Goal: Find specific page/section: Find specific page/section

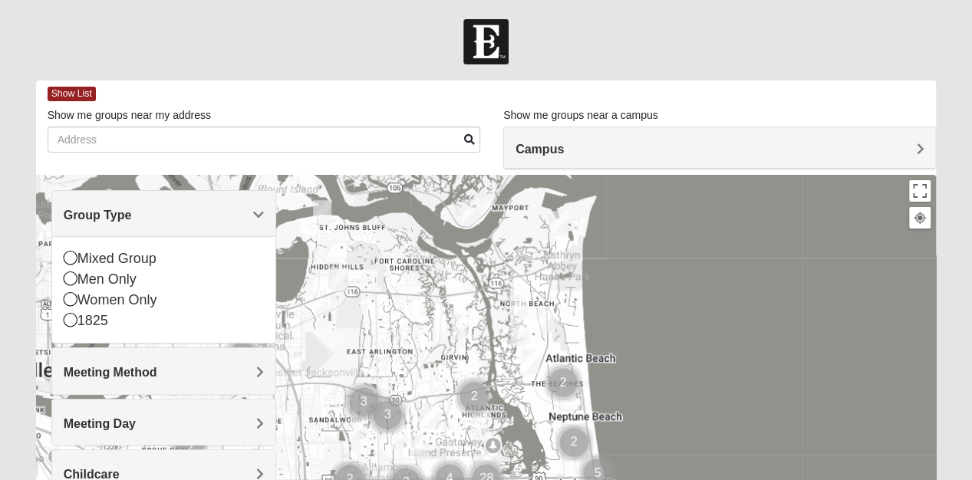
click at [98, 256] on div "Mixed Group" at bounding box center [164, 259] width 200 height 21
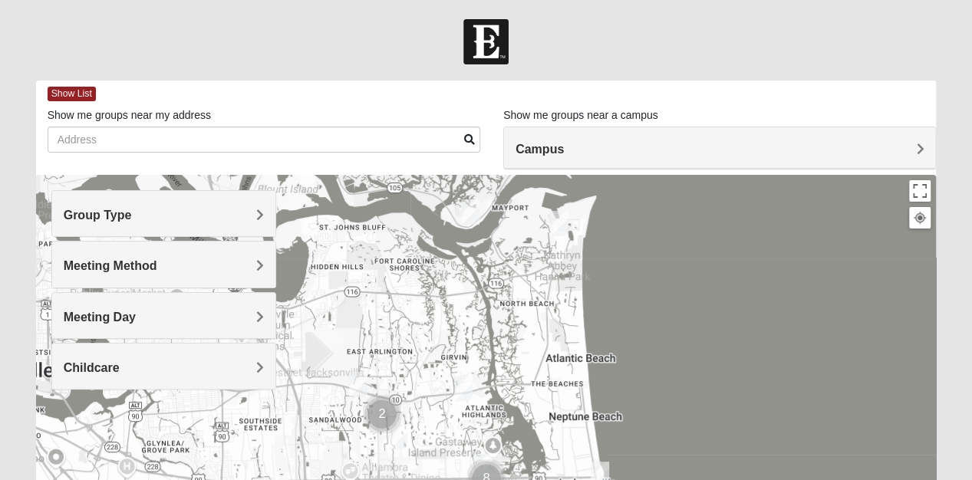
click at [164, 325] on div "Meeting Day" at bounding box center [163, 315] width 223 height 45
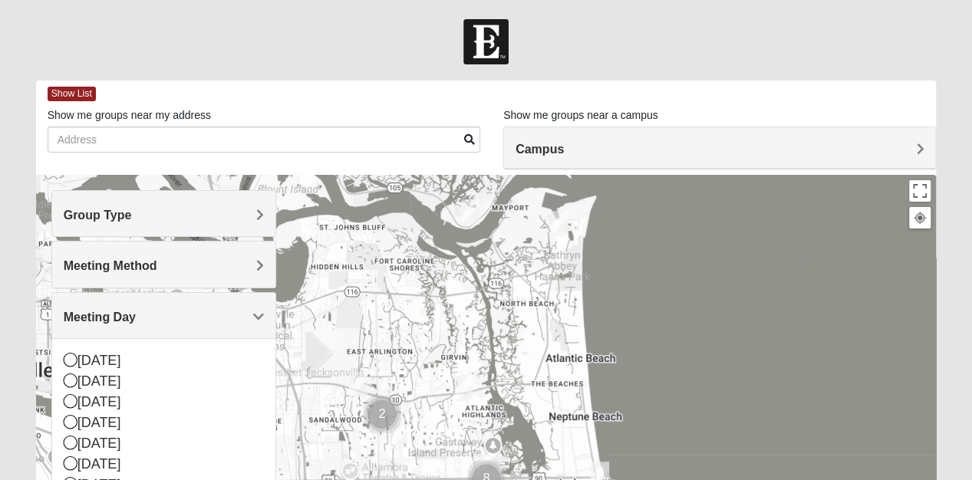
click at [127, 273] on div "Meeting Method" at bounding box center [163, 264] width 223 height 45
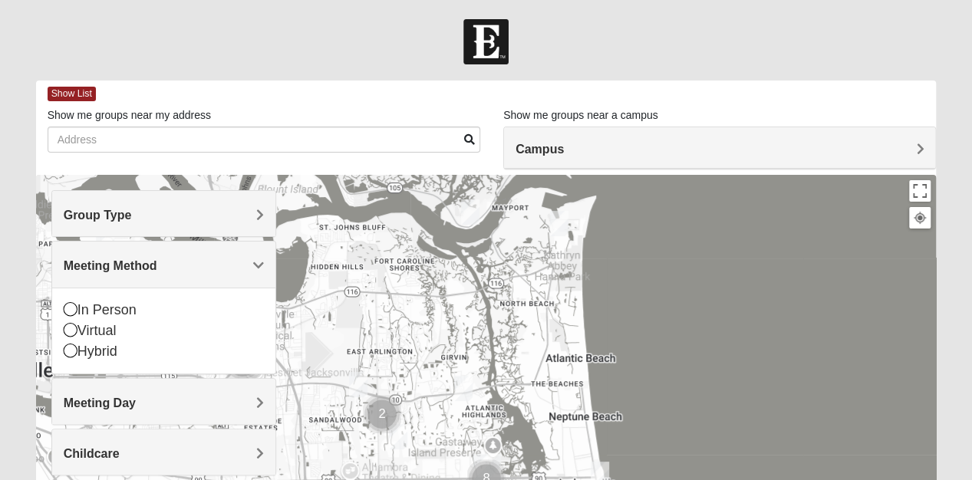
click at [102, 300] on div "In Person" at bounding box center [164, 310] width 200 height 21
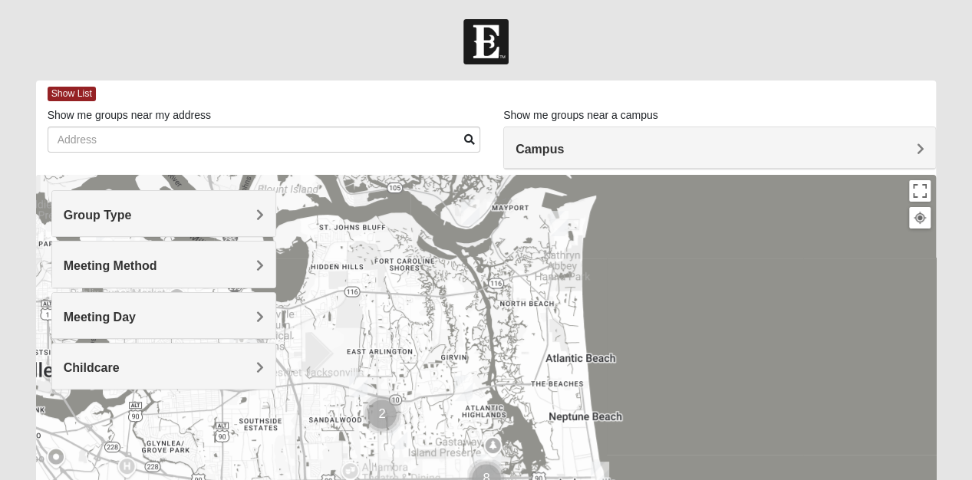
click at [64, 94] on span "Show List" at bounding box center [72, 94] width 48 height 15
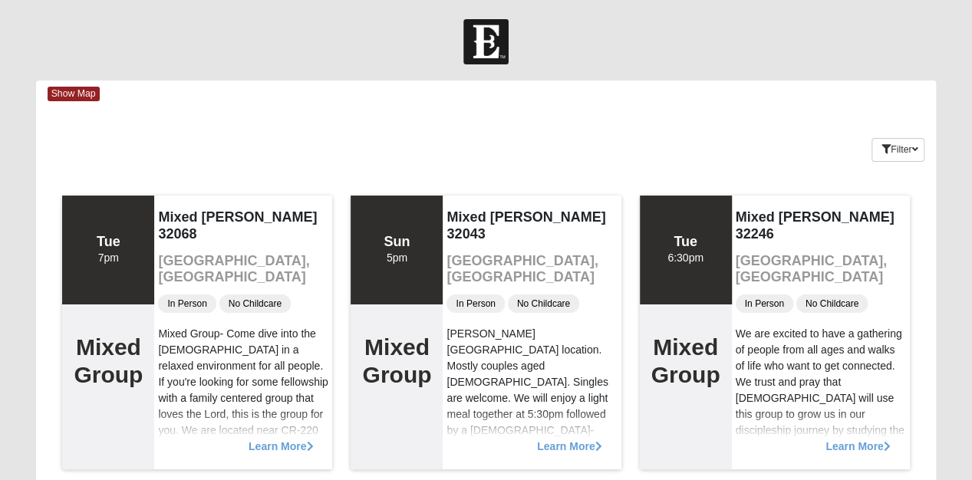
click at [78, 88] on span "Show Map" at bounding box center [74, 94] width 52 height 15
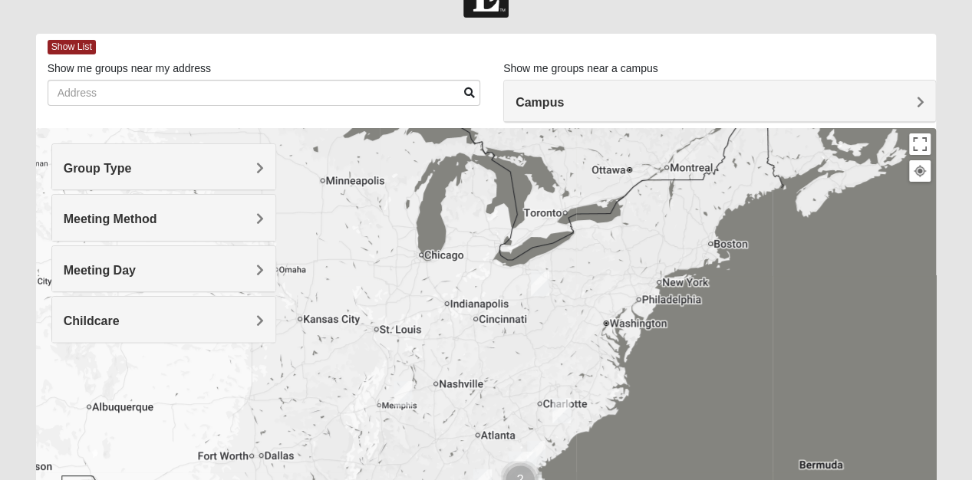
scroll to position [121, 0]
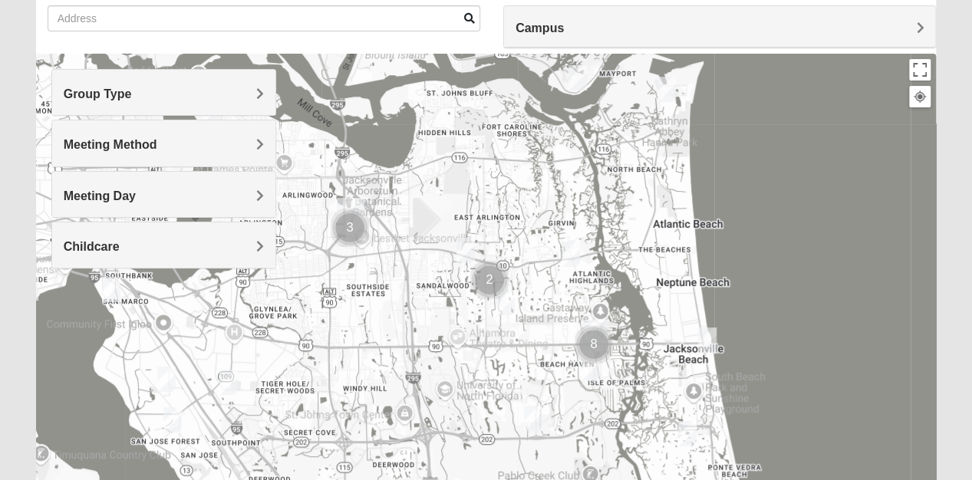
click at [459, 259] on img "Mixed Bell-Higgins 32246" at bounding box center [465, 251] width 31 height 38
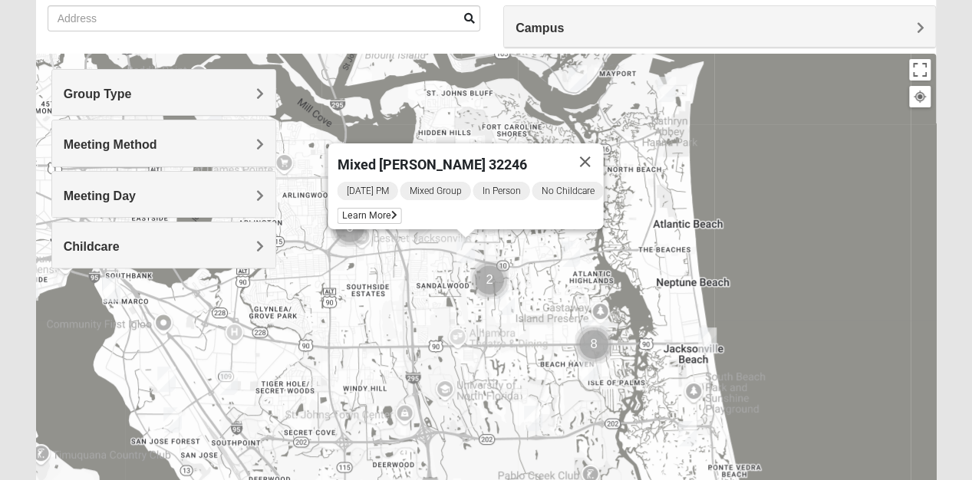
click at [368, 208] on span "Learn More" at bounding box center [370, 216] width 64 height 16
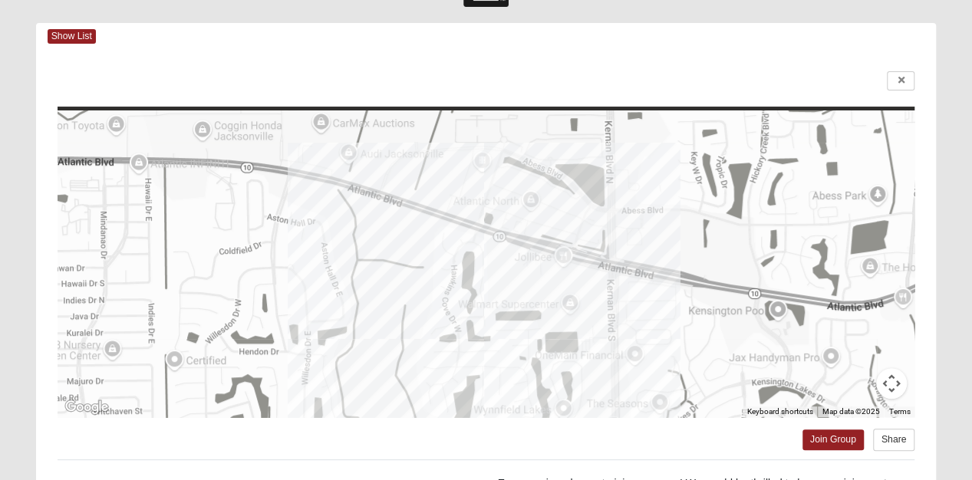
scroll to position [55, 0]
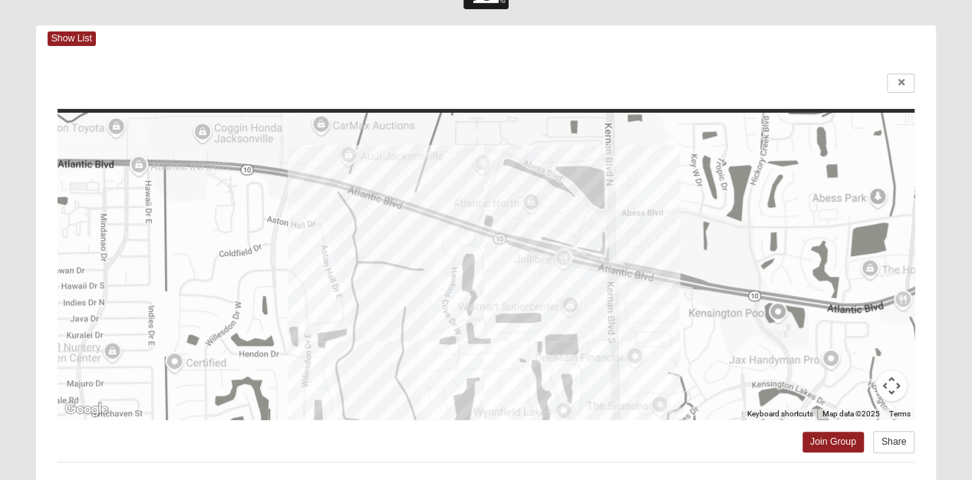
click at [78, 34] on span "Show List" at bounding box center [72, 38] width 48 height 15
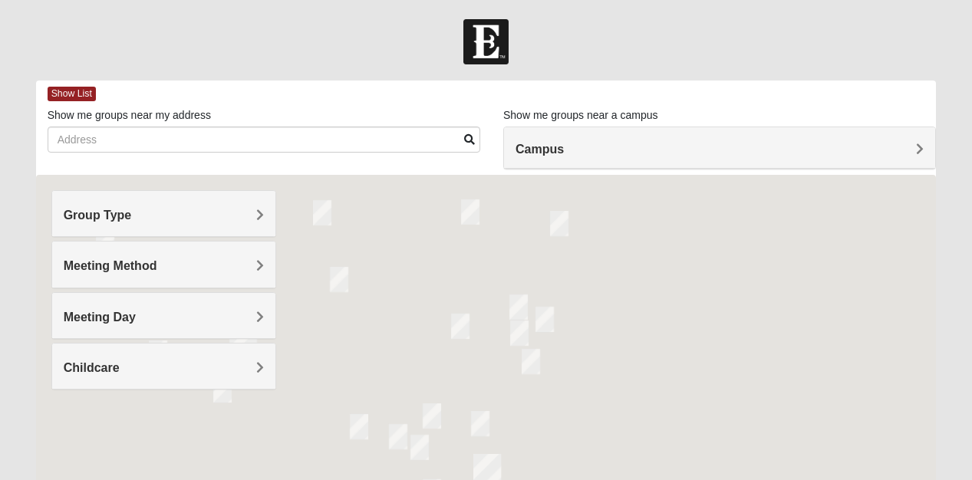
click at [127, 209] on span "Group Type" at bounding box center [98, 215] width 68 height 13
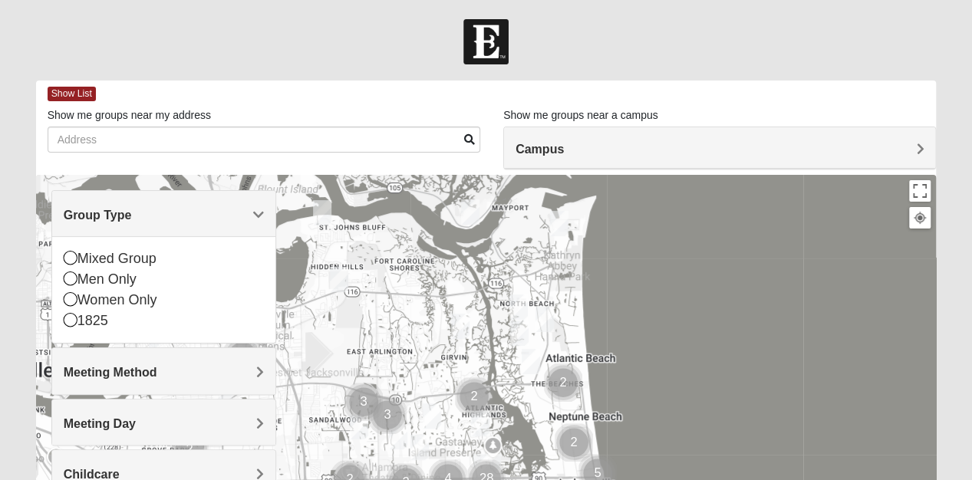
click at [97, 257] on div "Mixed Group" at bounding box center [164, 259] width 200 height 21
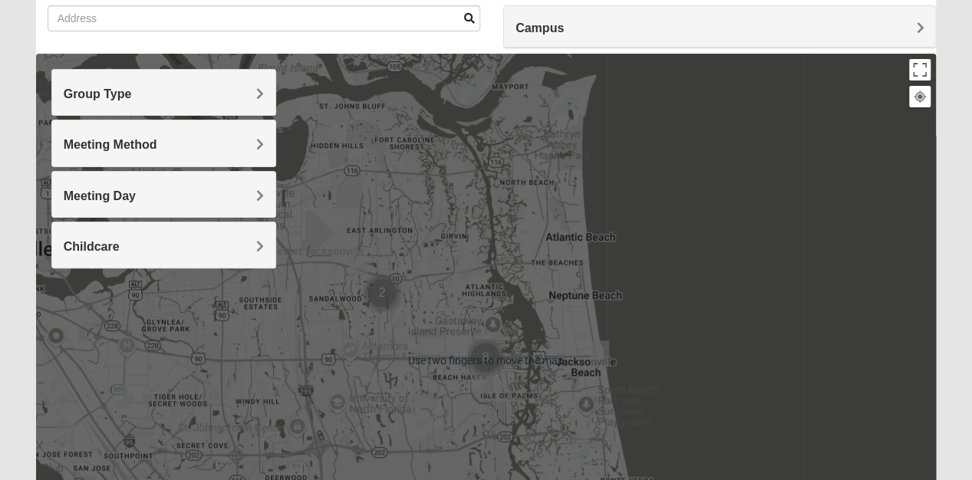
scroll to position [123, 0]
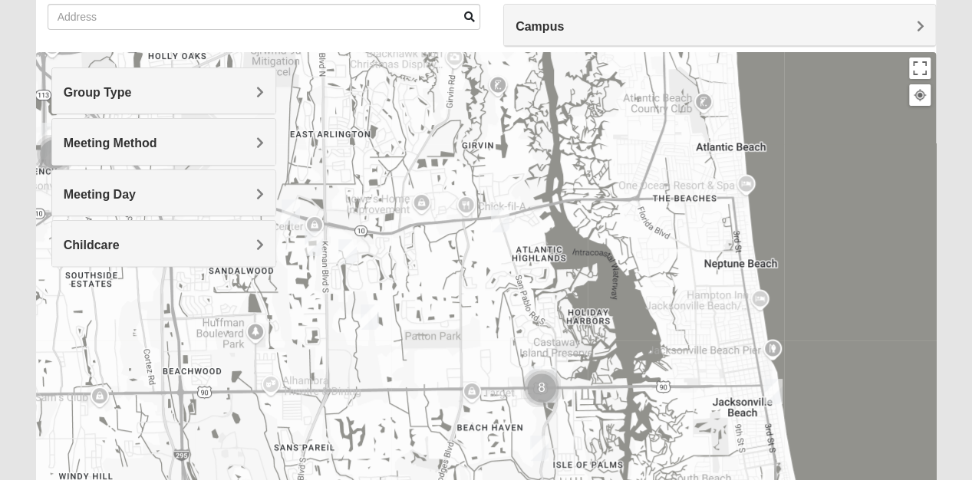
click at [533, 388] on div at bounding box center [486, 359] width 901 height 614
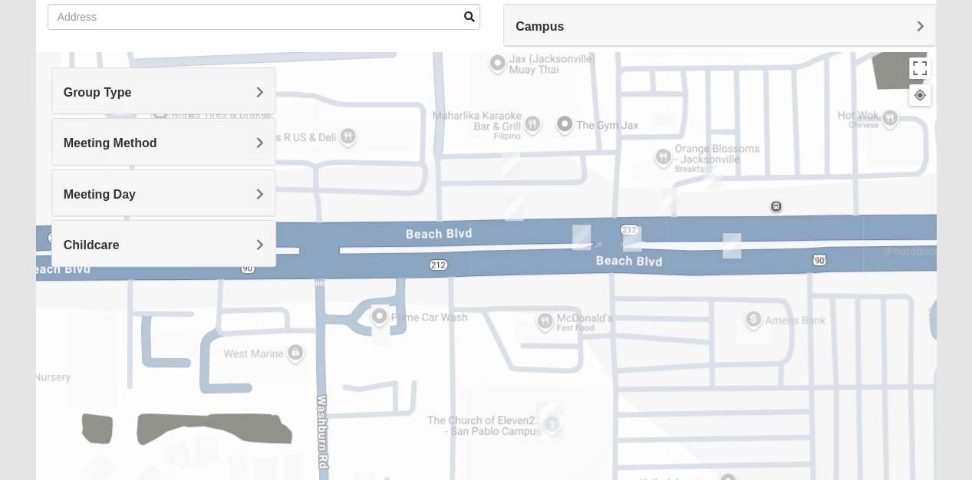
click at [508, 177] on img "On Campus Mixed Smith 32250" at bounding box center [511, 166] width 31 height 38
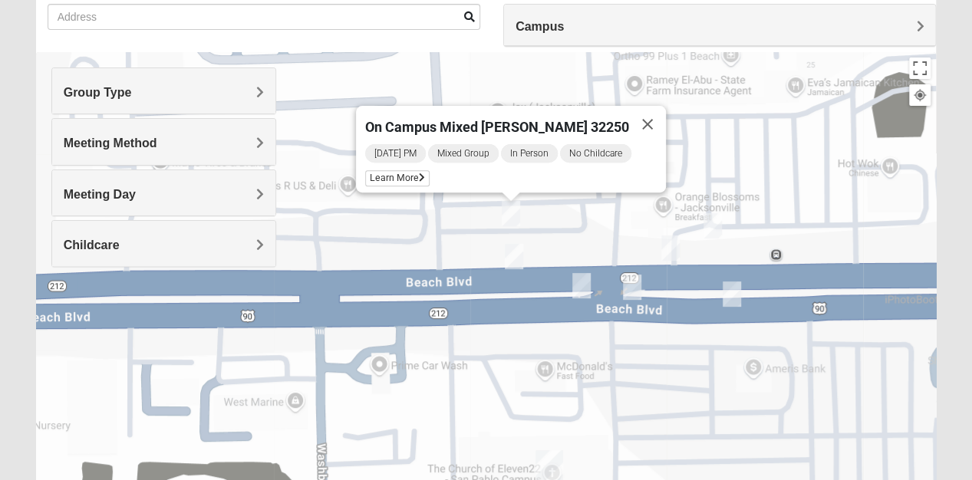
click at [511, 250] on img "On Campus Mixed Salas 32250" at bounding box center [514, 257] width 31 height 38
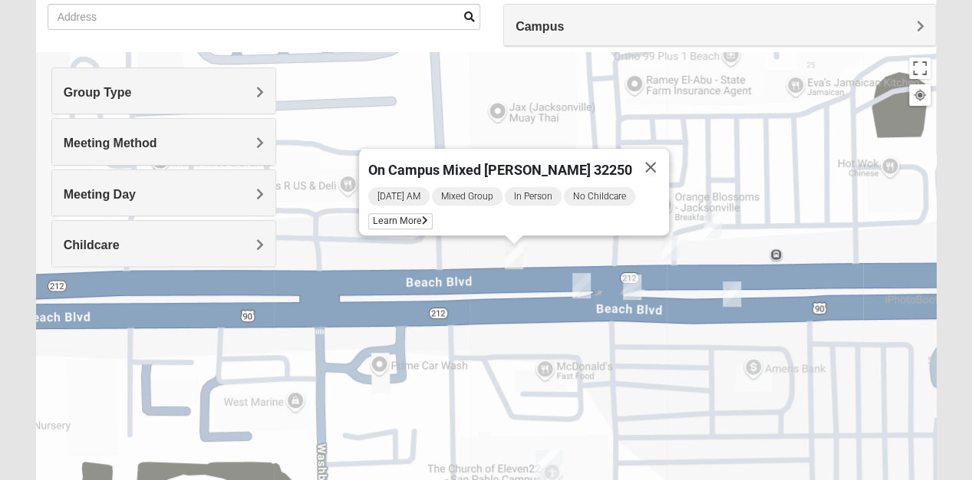
click at [629, 282] on img "On Campus Mixed Barnett 32250" at bounding box center [632, 288] width 31 height 38
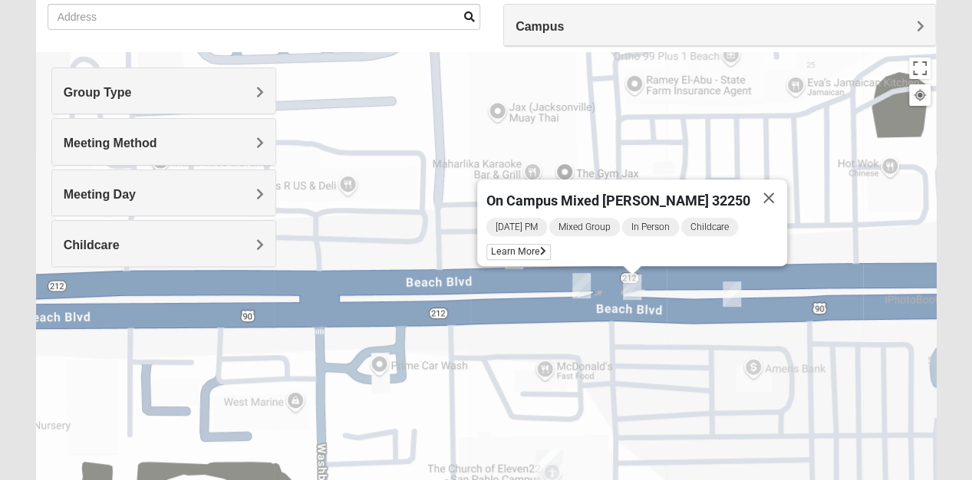
click at [580, 286] on img "On Campus Mixed Salazar 32250" at bounding box center [581, 286] width 31 height 38
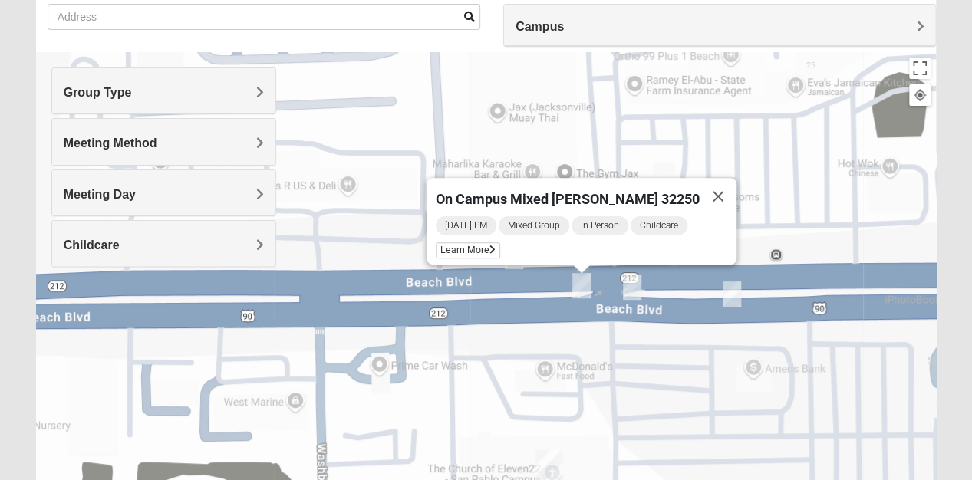
click at [711, 187] on button "Close" at bounding box center [718, 196] width 37 height 37
